Goal: Transaction & Acquisition: Download file/media

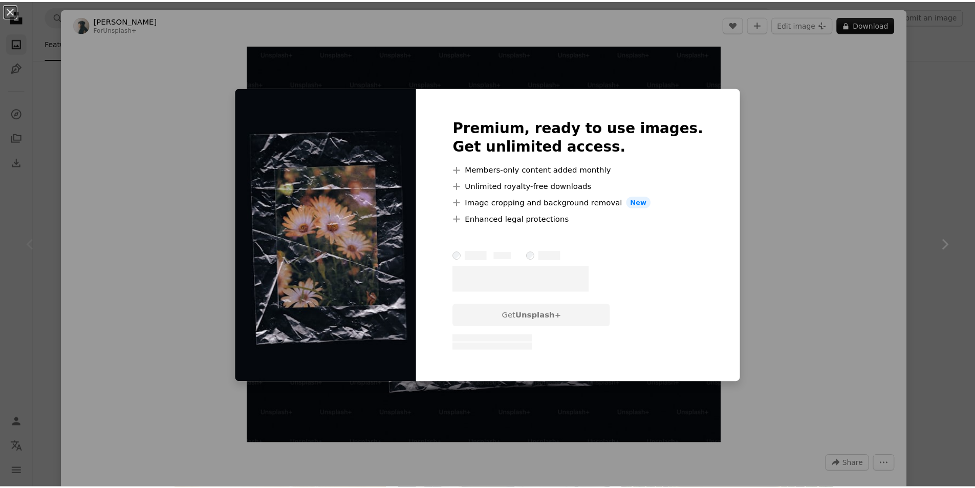
scroll to position [32694, 0]
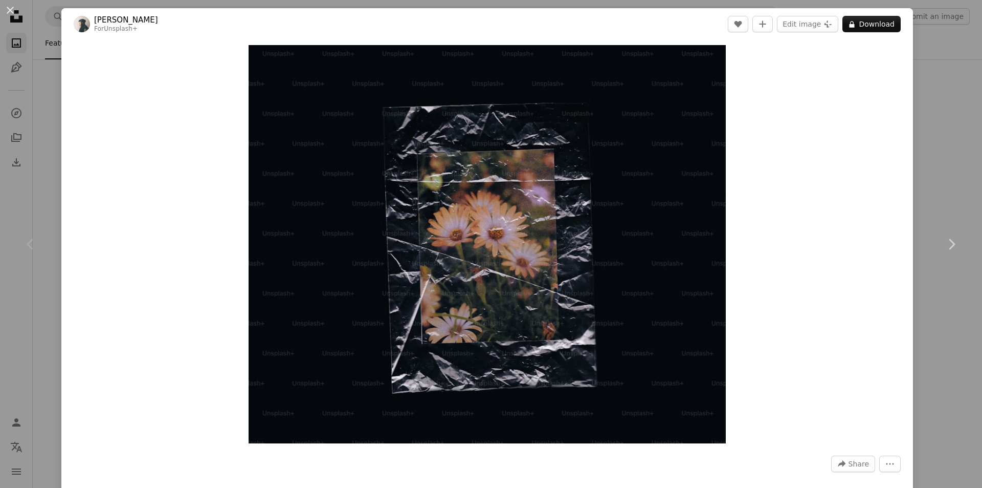
click at [960, 157] on div "An X shape Chevron left Chevron right [PERSON_NAME] For Unsplash+ A heart A plu…" at bounding box center [491, 244] width 982 height 488
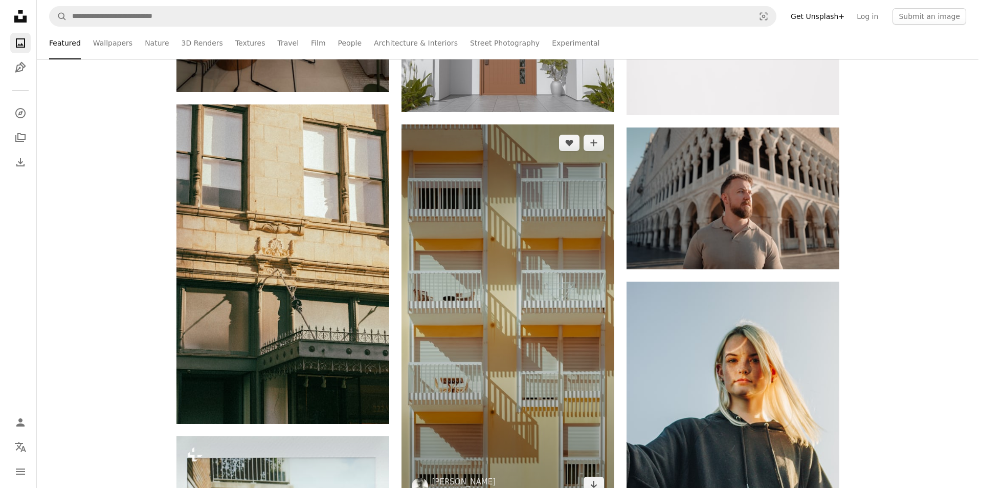
scroll to position [35559, 0]
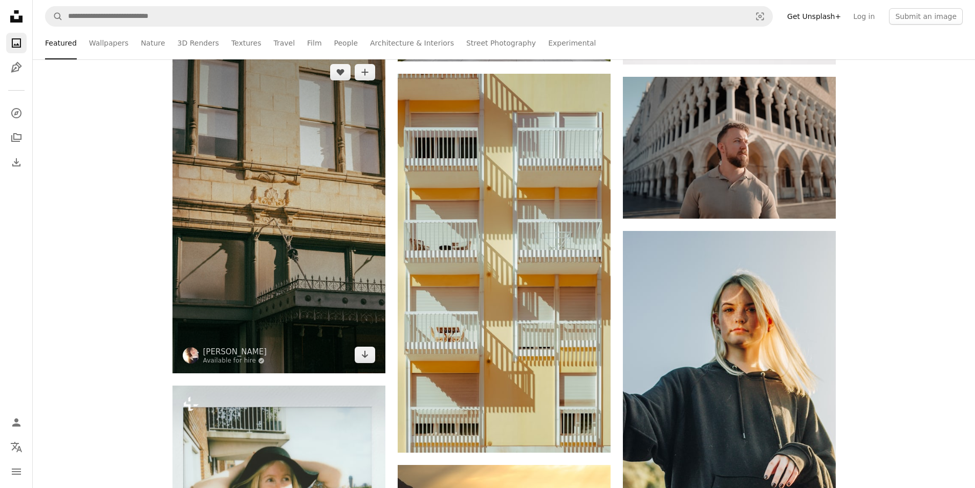
click at [339, 196] on img at bounding box center [278, 213] width 213 height 319
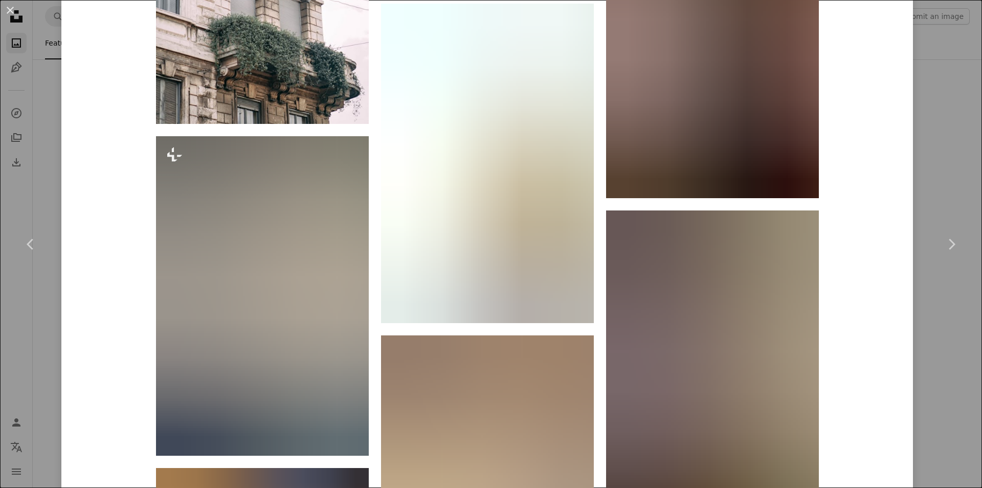
scroll to position [1330, 0]
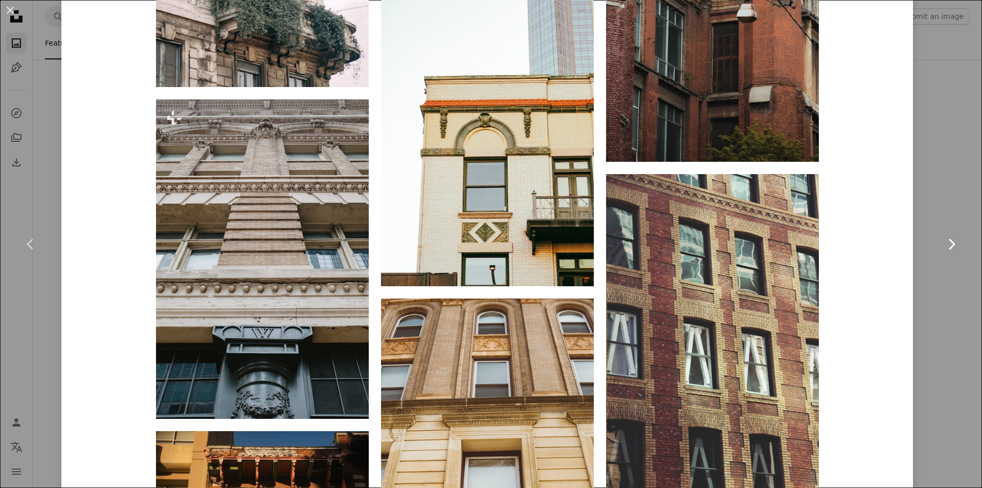
click at [955, 199] on link "Chevron right" at bounding box center [951, 244] width 61 height 98
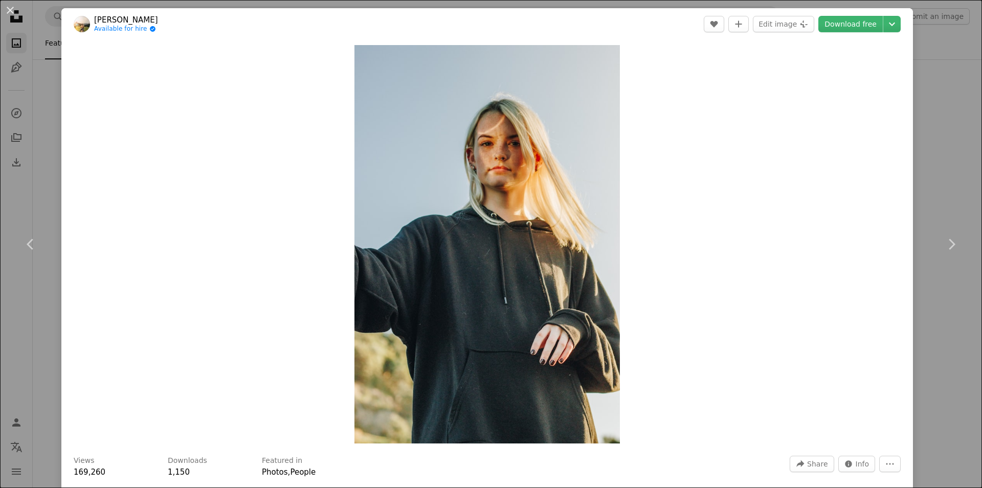
click at [945, 401] on div "An X shape Chevron left Chevron right Dev [PERSON_NAME] Available for hire A ch…" at bounding box center [491, 244] width 982 height 488
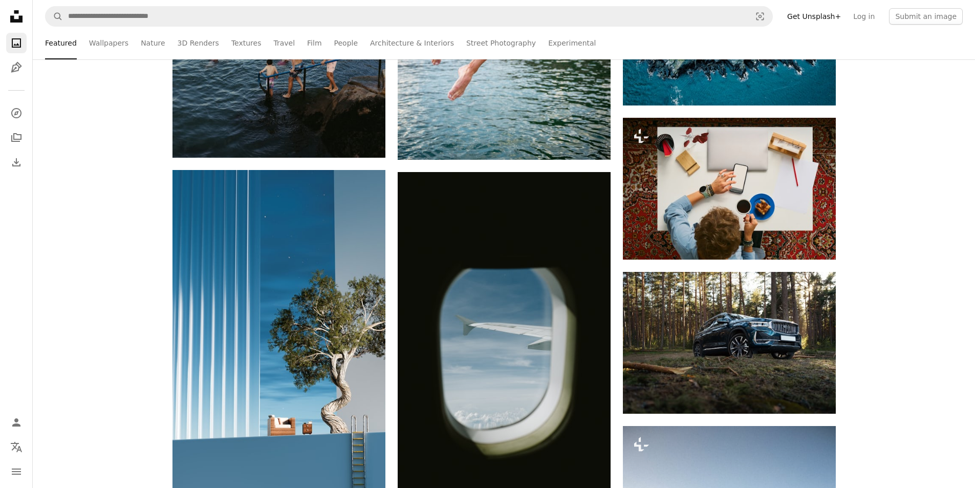
scroll to position [40625, 0]
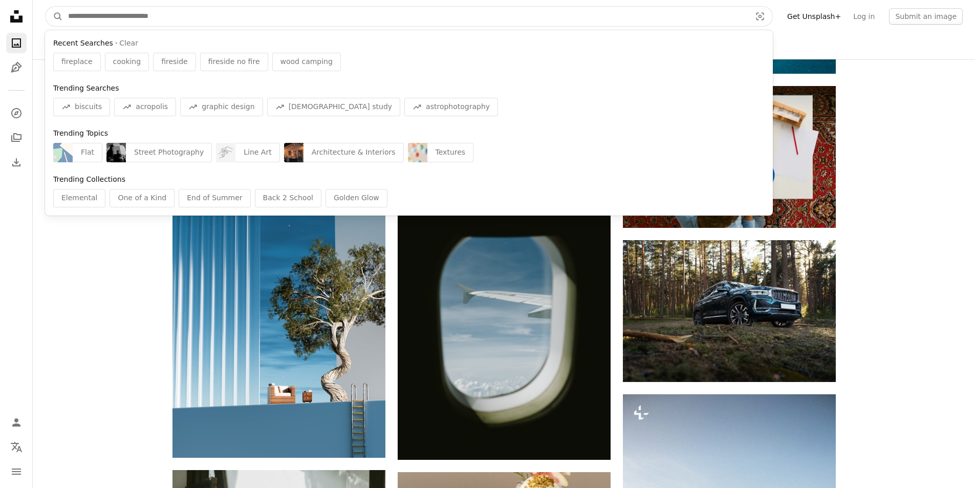
click at [241, 20] on input "Find visuals sitewide" at bounding box center [405, 16] width 685 height 19
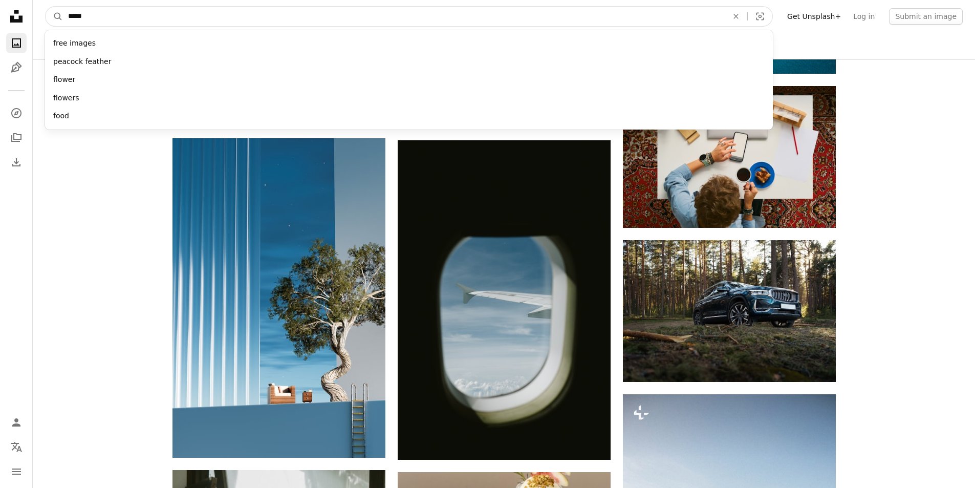
type input "******"
click button "A magnifying glass" at bounding box center [54, 16] width 17 height 19
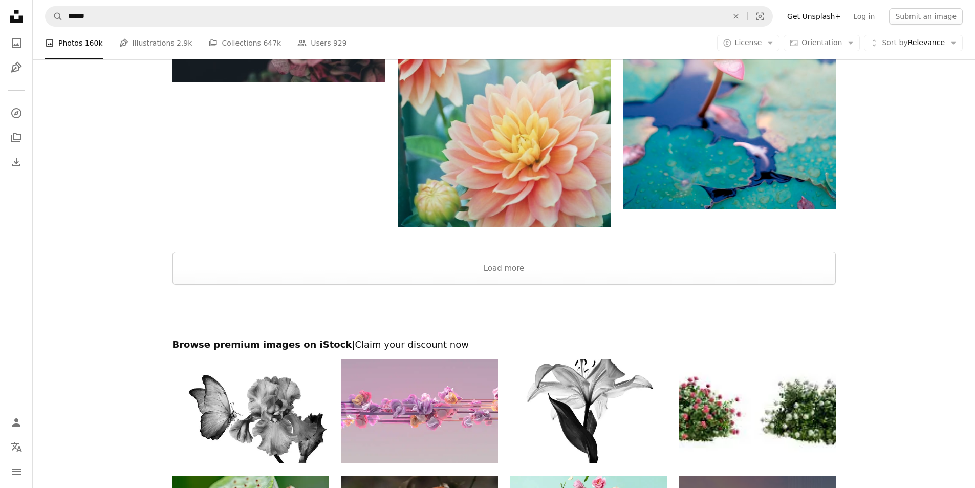
scroll to position [2302, 0]
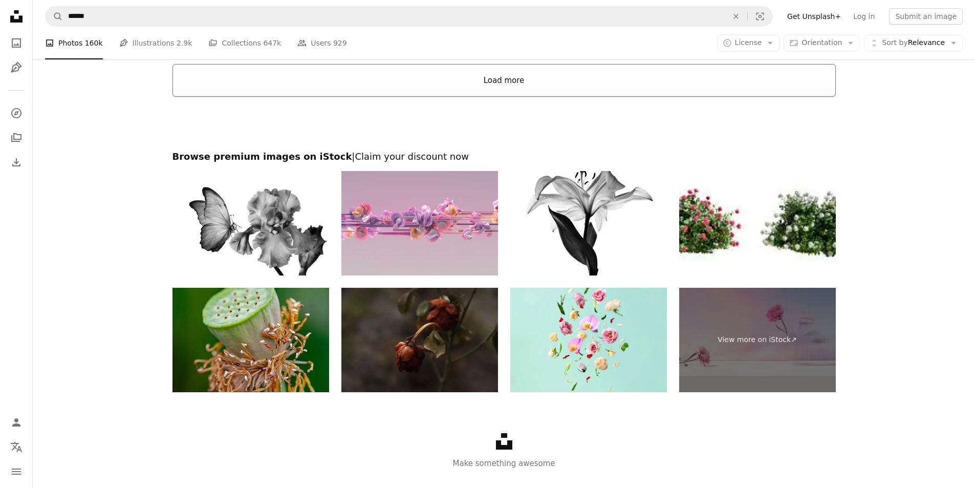
click at [410, 81] on button "Load more" at bounding box center [503, 80] width 663 height 33
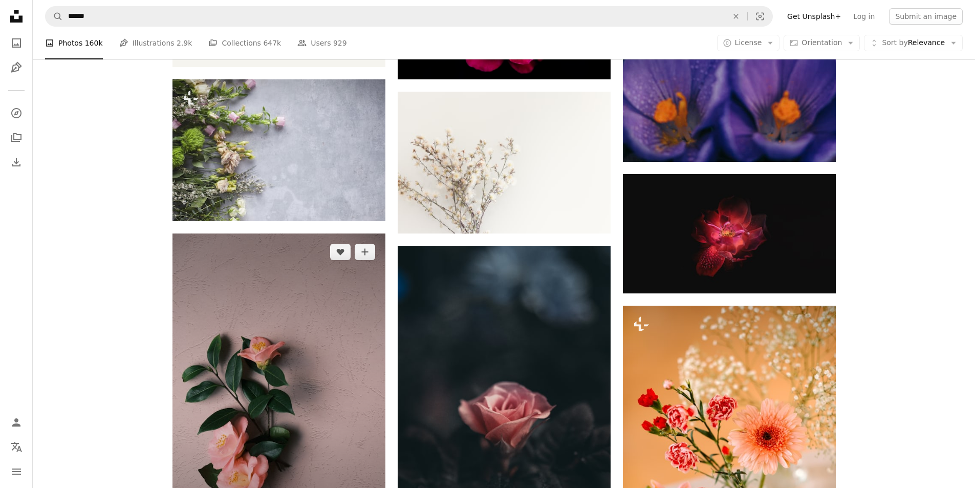
scroll to position [14940, 0]
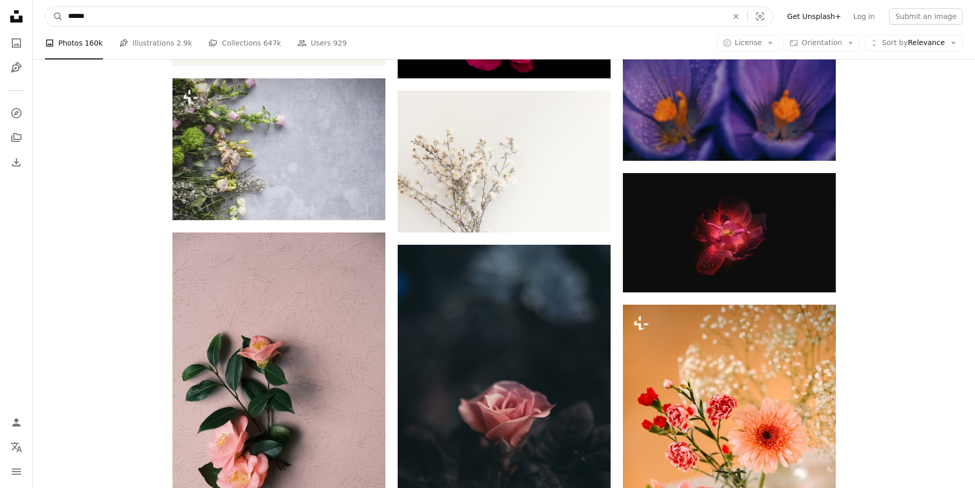
drag, startPoint x: 133, startPoint y: 19, endPoint x: 37, endPoint y: 9, distance: 96.2
click at [37, 9] on nav "A magnifying glass ****** An X shape Visual search Filters Get Unsplash+ Log in…" at bounding box center [504, 16] width 942 height 33
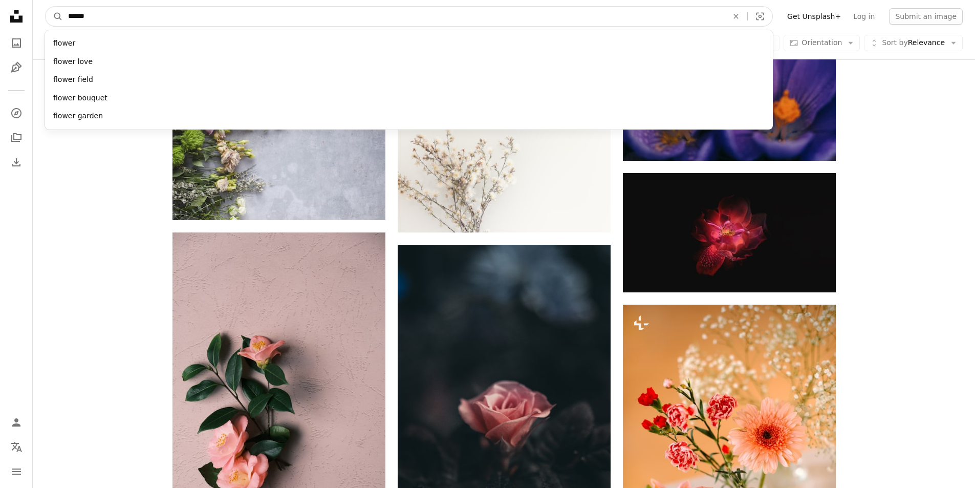
scroll to position [14938, 0]
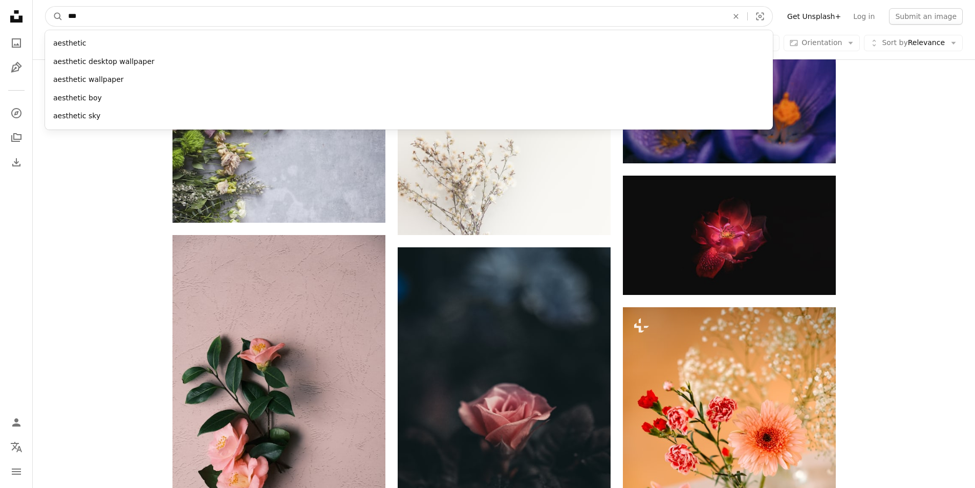
type input "***"
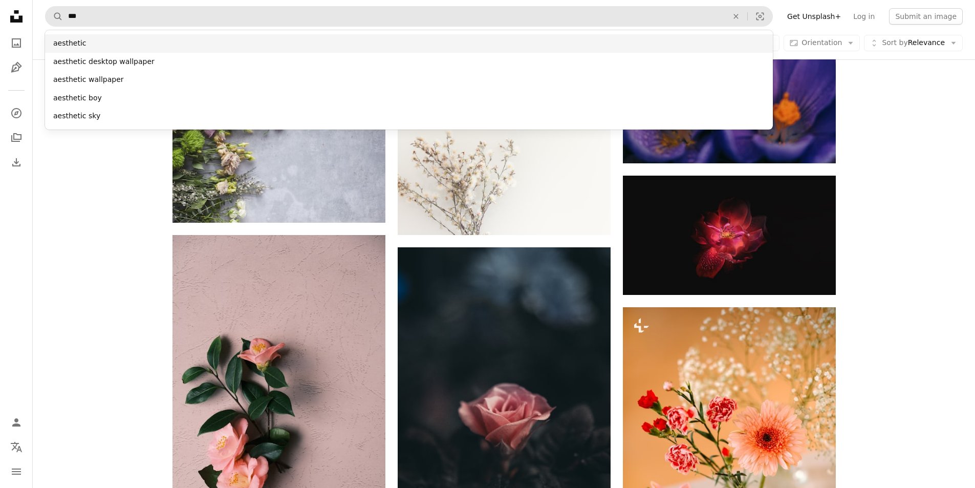
click at [74, 42] on div "aesthetic" at bounding box center [409, 43] width 728 height 18
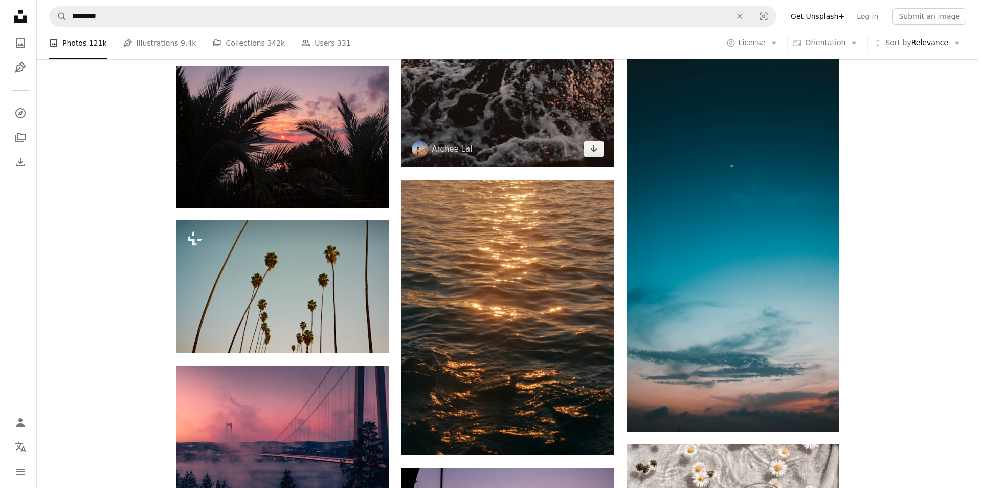
scroll to position [972, 0]
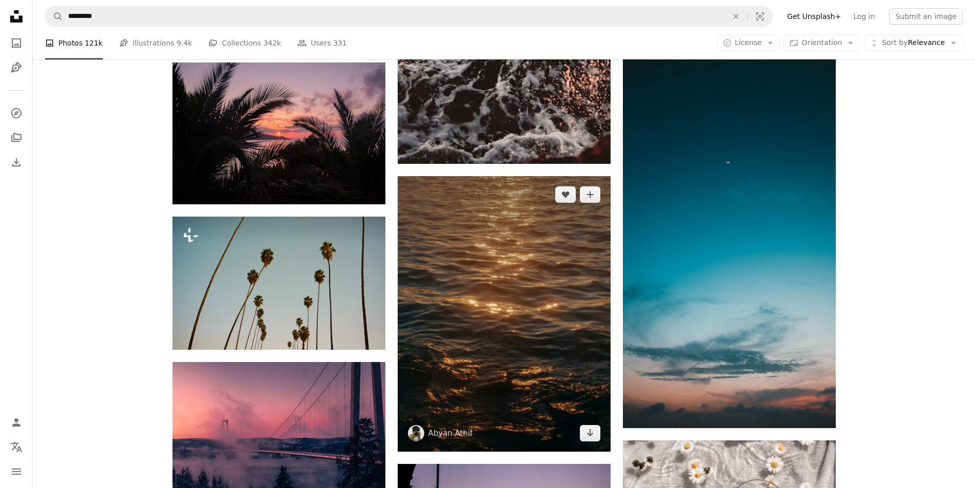
click at [415, 279] on img at bounding box center [504, 313] width 213 height 275
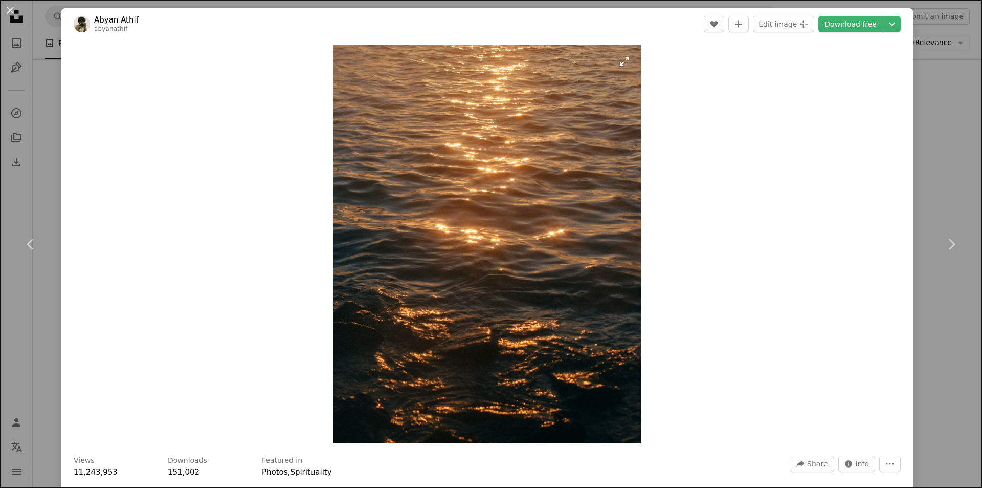
click at [415, 279] on img "Zoom in on this image" at bounding box center [487, 244] width 307 height 398
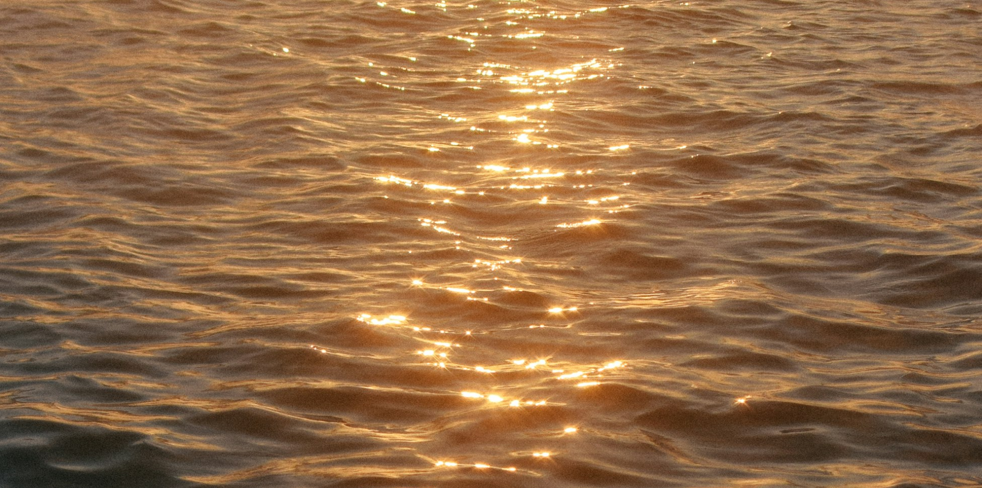
scroll to position [383, 0]
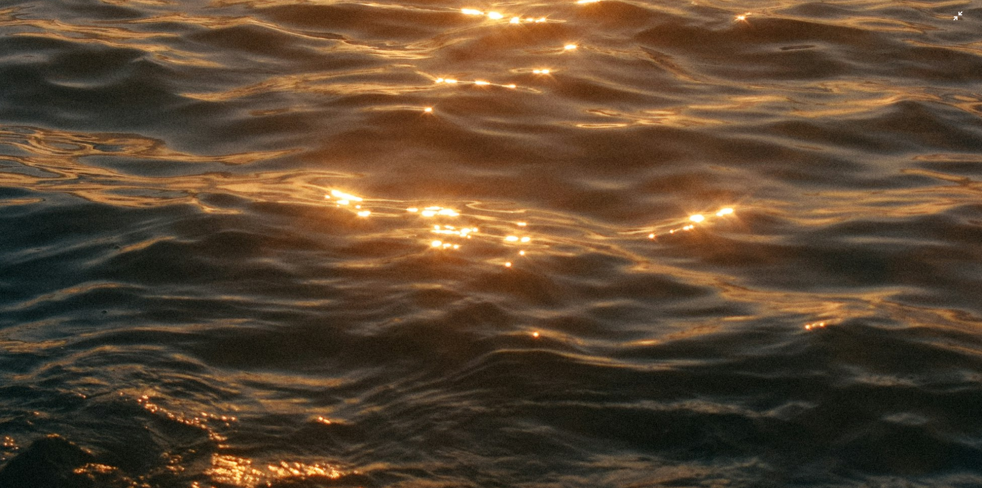
click at [415, 279] on img "Zoom out on this image" at bounding box center [490, 253] width 983 height 1272
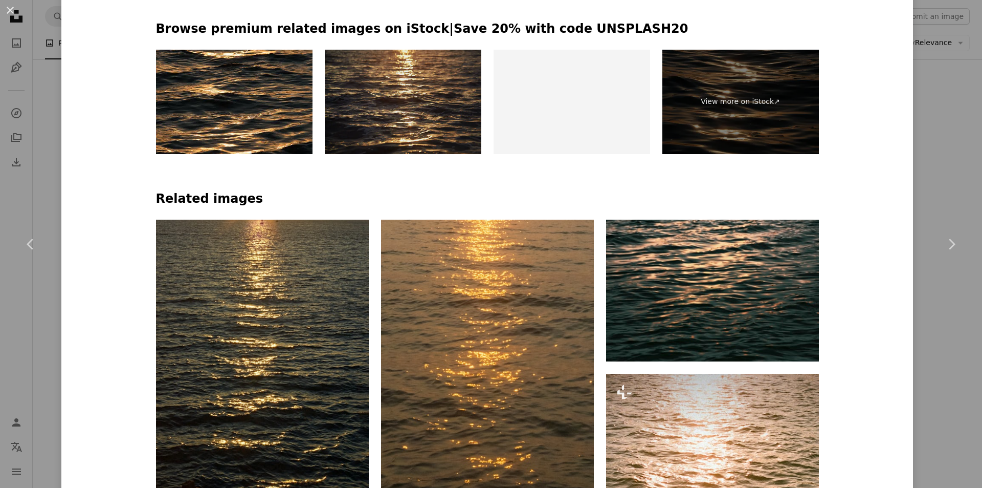
scroll to position [460, 0]
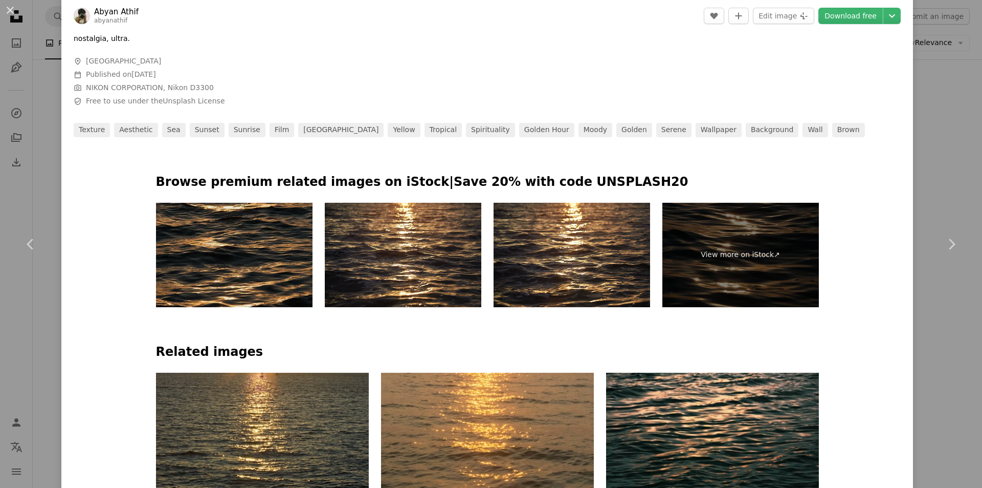
click at [220, 245] on img at bounding box center [234, 255] width 157 height 104
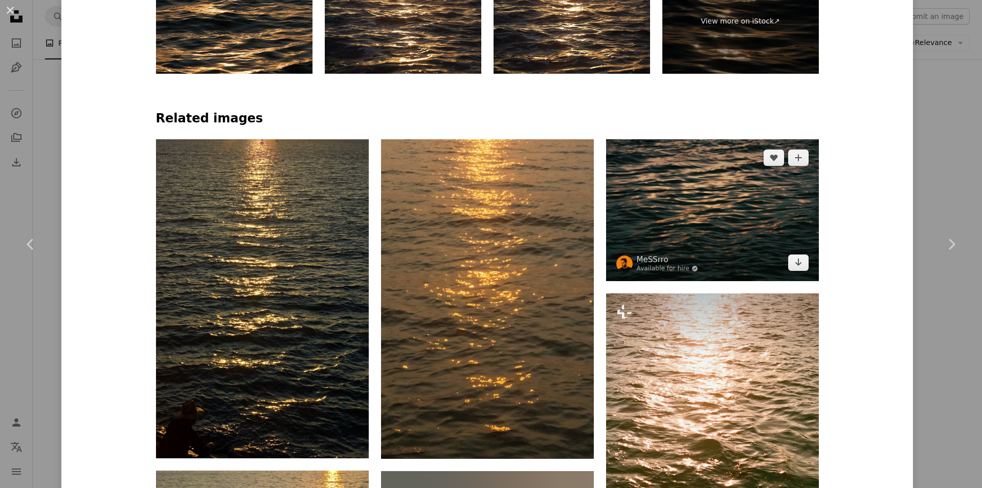
scroll to position [665, 0]
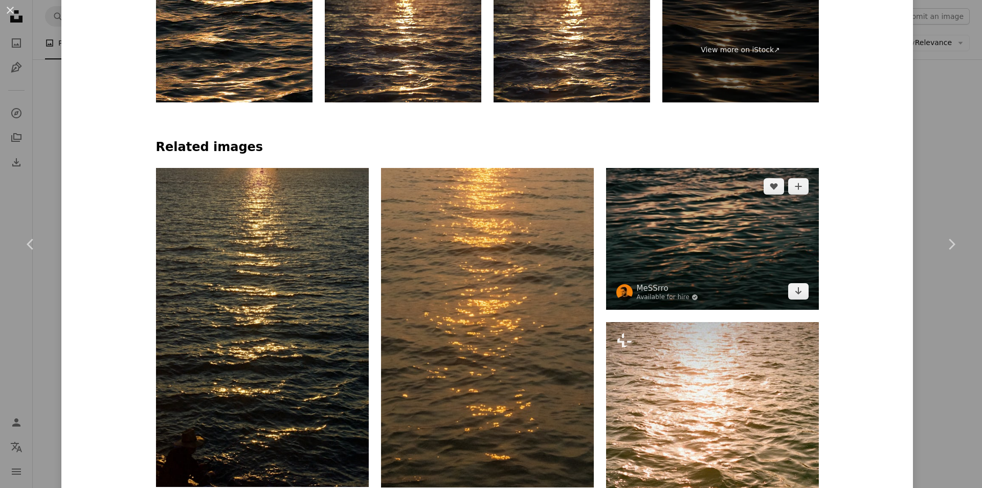
click at [677, 249] on img at bounding box center [712, 239] width 213 height 142
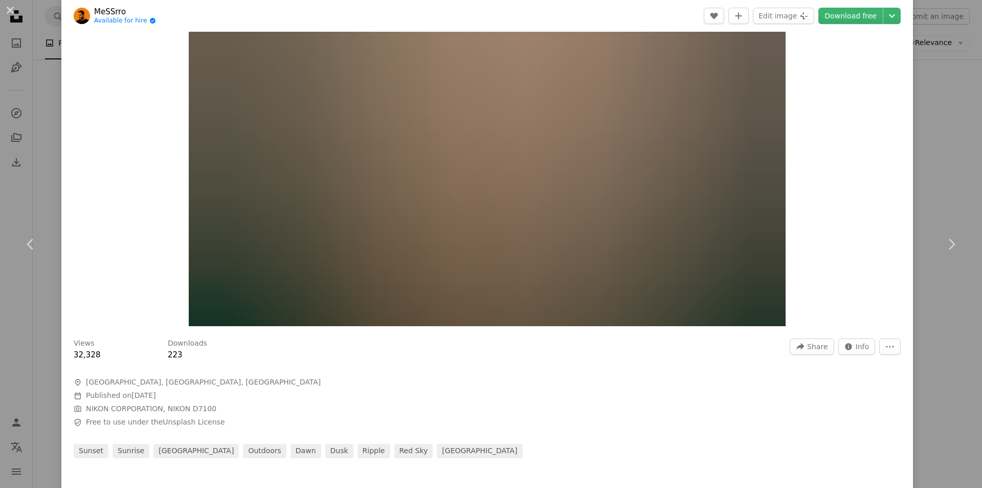
scroll to position [102, 0]
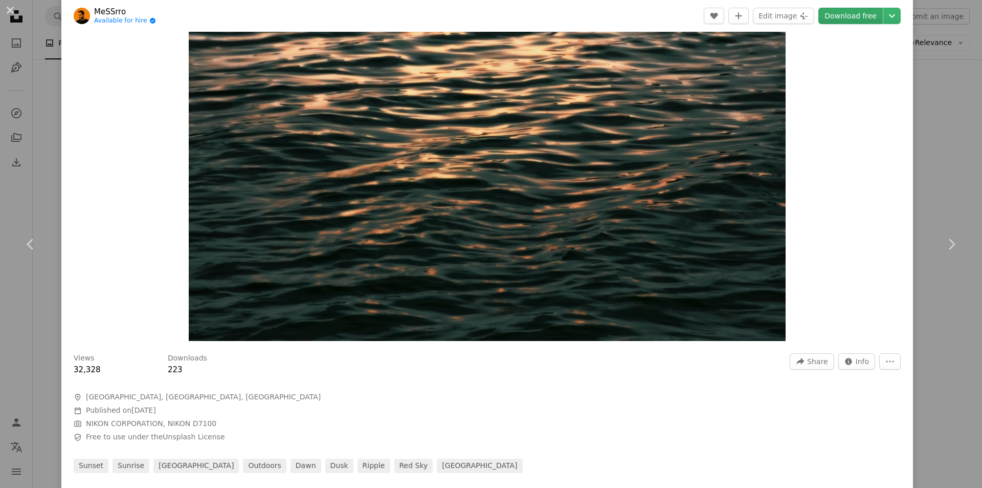
click at [836, 19] on link "Download free" at bounding box center [851, 16] width 64 height 16
